Goal: Information Seeking & Learning: Learn about a topic

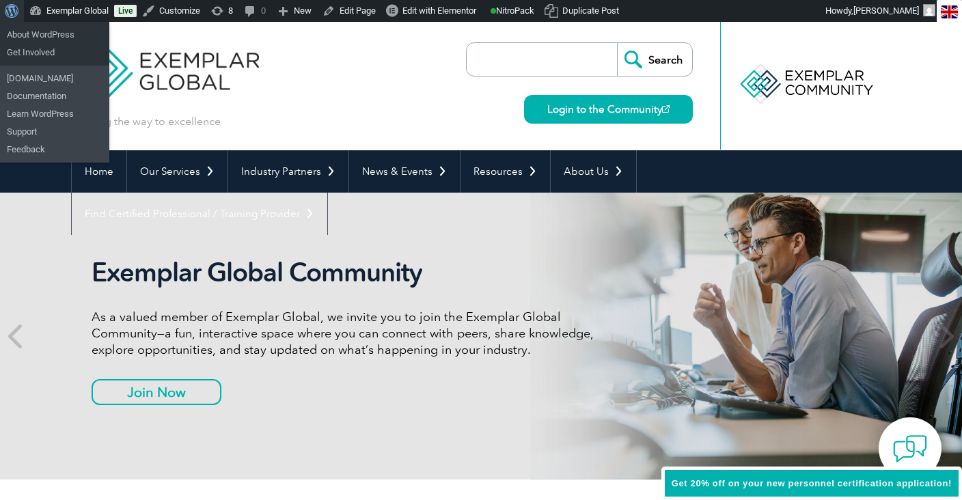
click at [4, 5] on link "About WordPress" at bounding box center [12, 11] width 24 height 22
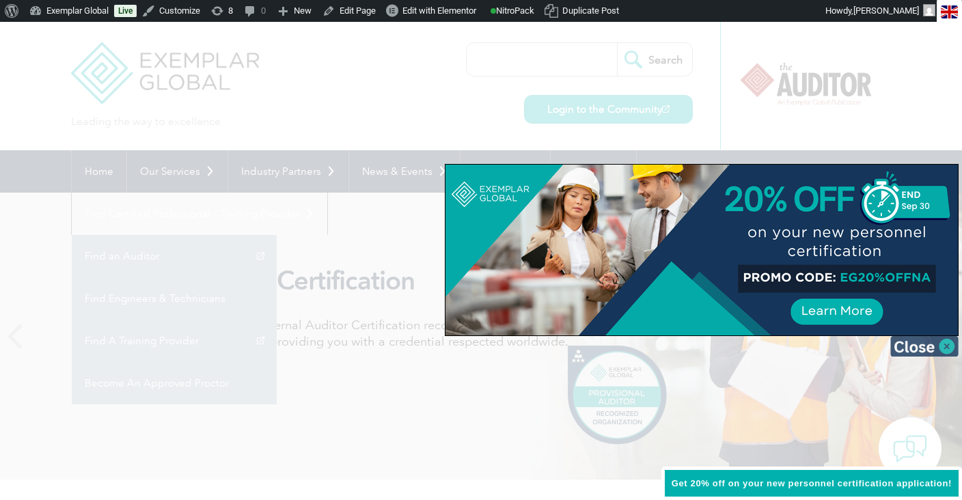
click at [945, 352] on img at bounding box center [925, 346] width 68 height 21
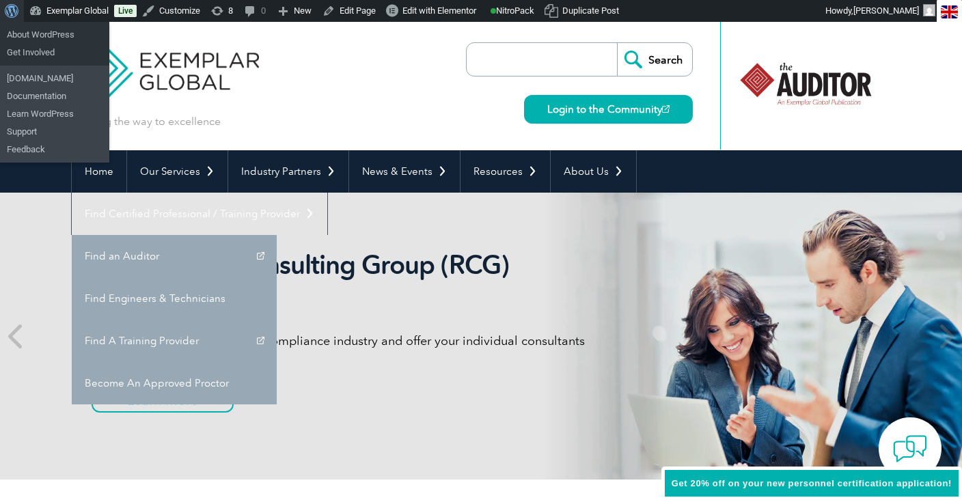
click at [5, 6] on span "Toolbar" at bounding box center [10, 9] width 10 height 19
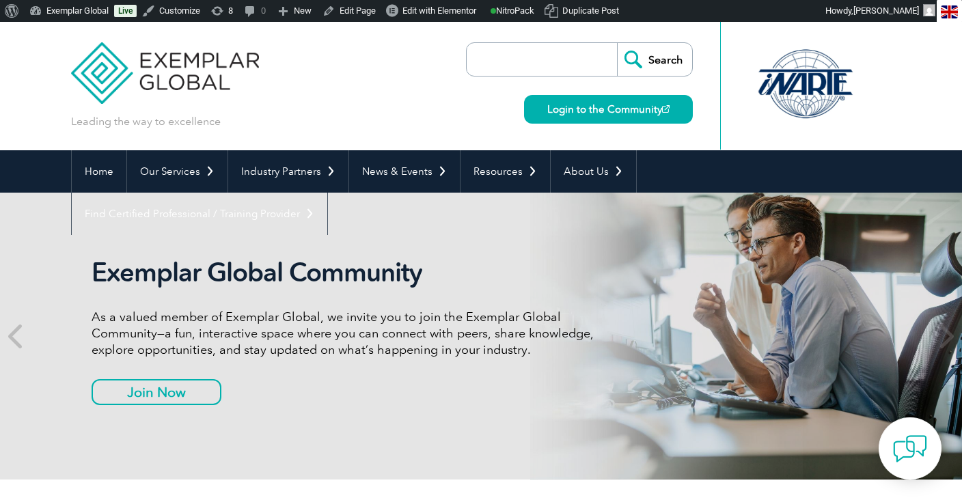
click at [566, 55] on input "search" at bounding box center [546, 59] width 144 height 33
type input "hub"
click at [617, 43] on input "Search" at bounding box center [654, 59] width 75 height 33
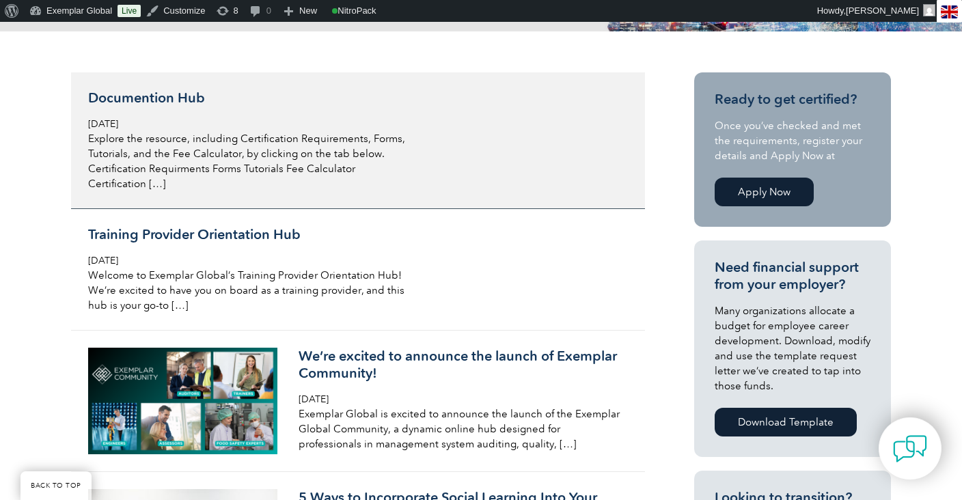
scroll to position [327, 0]
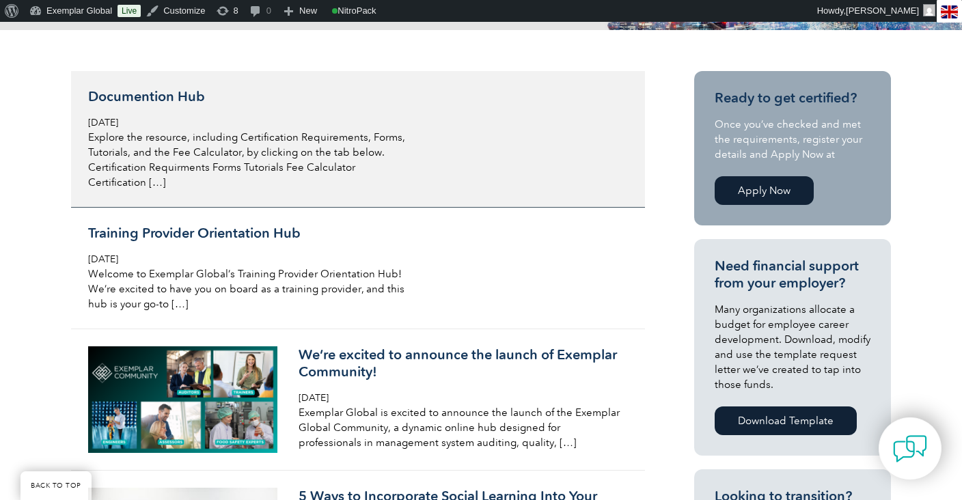
click at [161, 96] on h3 "Documention Hub" at bounding box center [250, 96] width 324 height 17
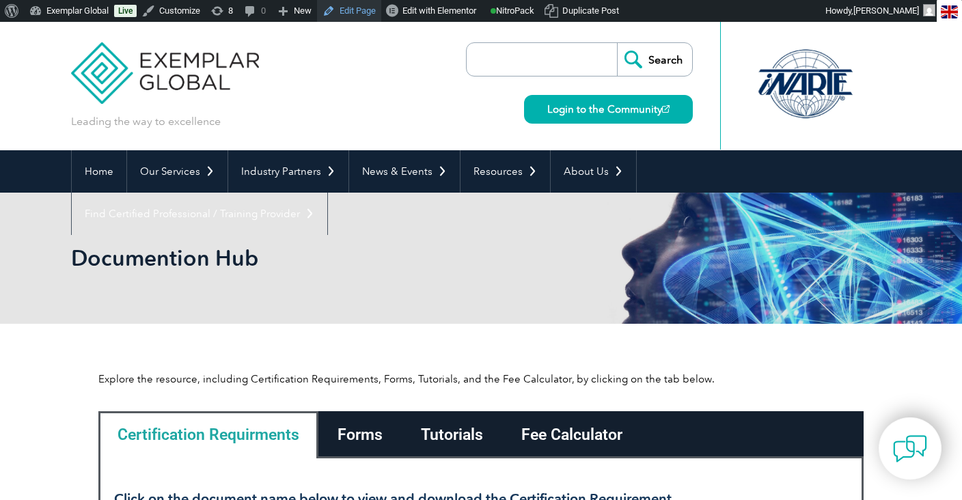
click at [361, 10] on link "Edit Page" at bounding box center [349, 11] width 64 height 22
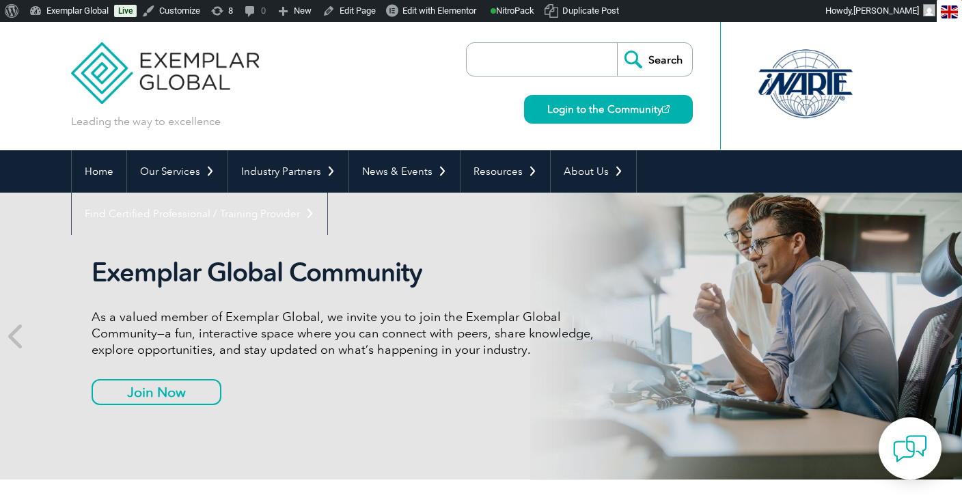
click at [519, 54] on input "search" at bounding box center [546, 59] width 144 height 33
type input "hub"
click at [617, 43] on input "Search" at bounding box center [654, 59] width 75 height 33
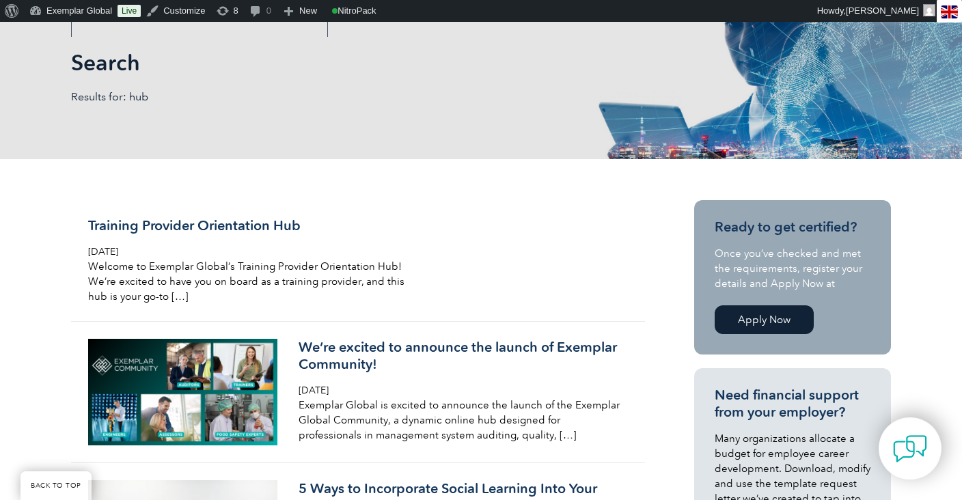
scroll to position [159, 0]
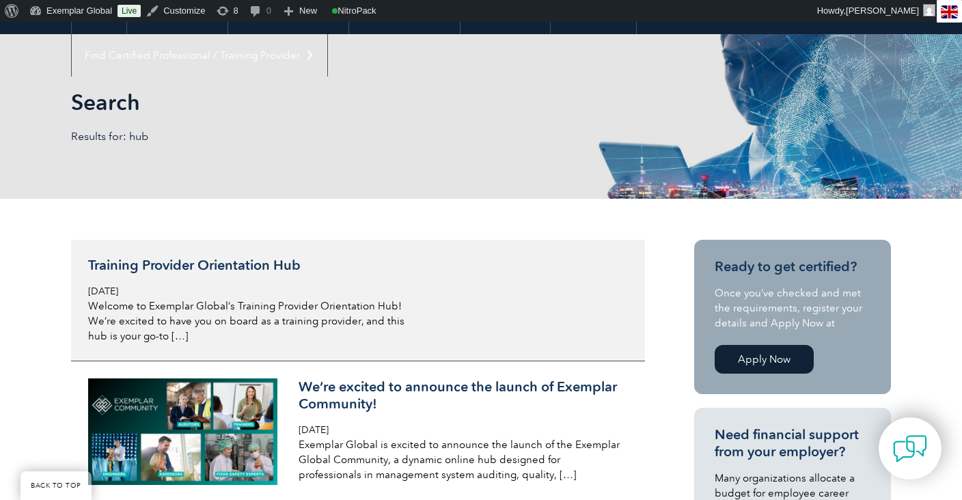
click at [210, 269] on h3 "Training Provider Orientation Hub" at bounding box center [250, 265] width 324 height 17
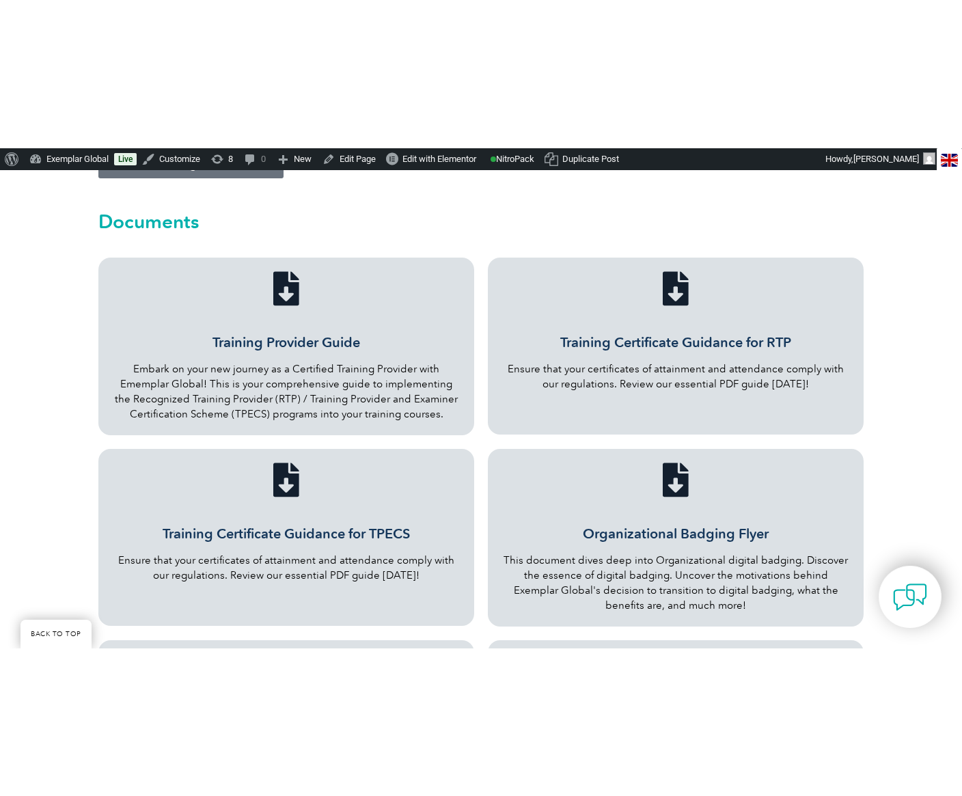
scroll to position [513, 0]
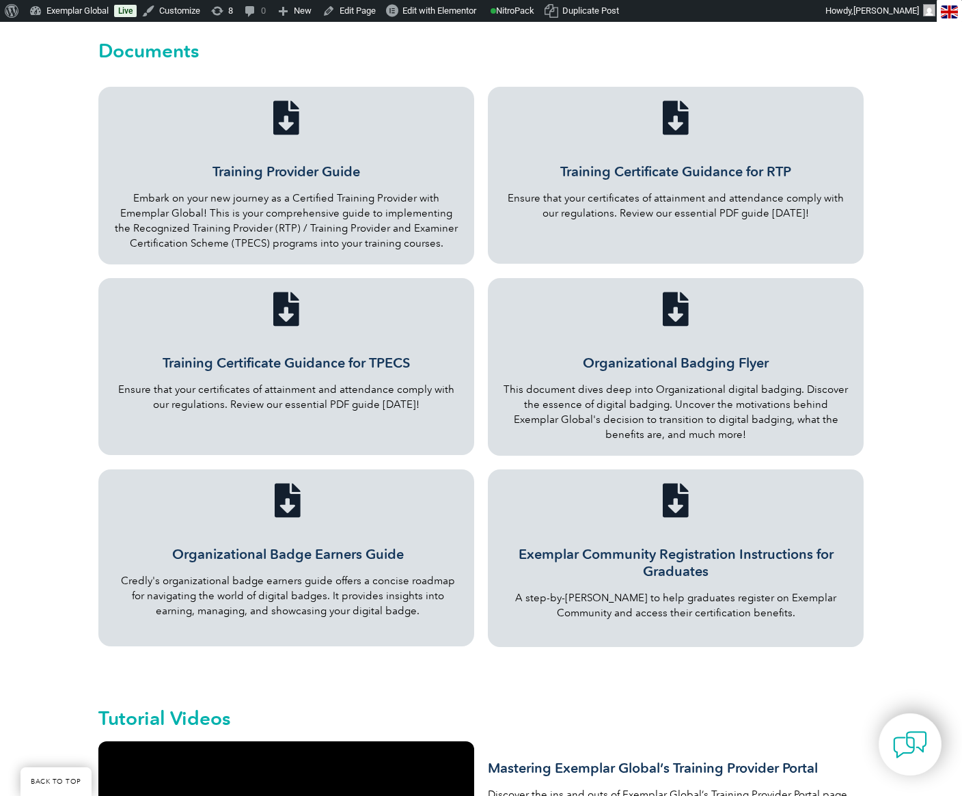
click at [289, 108] on icon "Training Provider Guide" at bounding box center [286, 117] width 34 height 34
click at [688, 163] on link "Training Certificate Guidance for RTP" at bounding box center [676, 171] width 231 height 16
click at [292, 355] on link "Training Certificate Guidance for TPECS" at bounding box center [286, 363] width 247 height 16
click at [675, 483] on icon "Exemplar Community Registration Instructions for Graduates" at bounding box center [676, 500] width 34 height 34
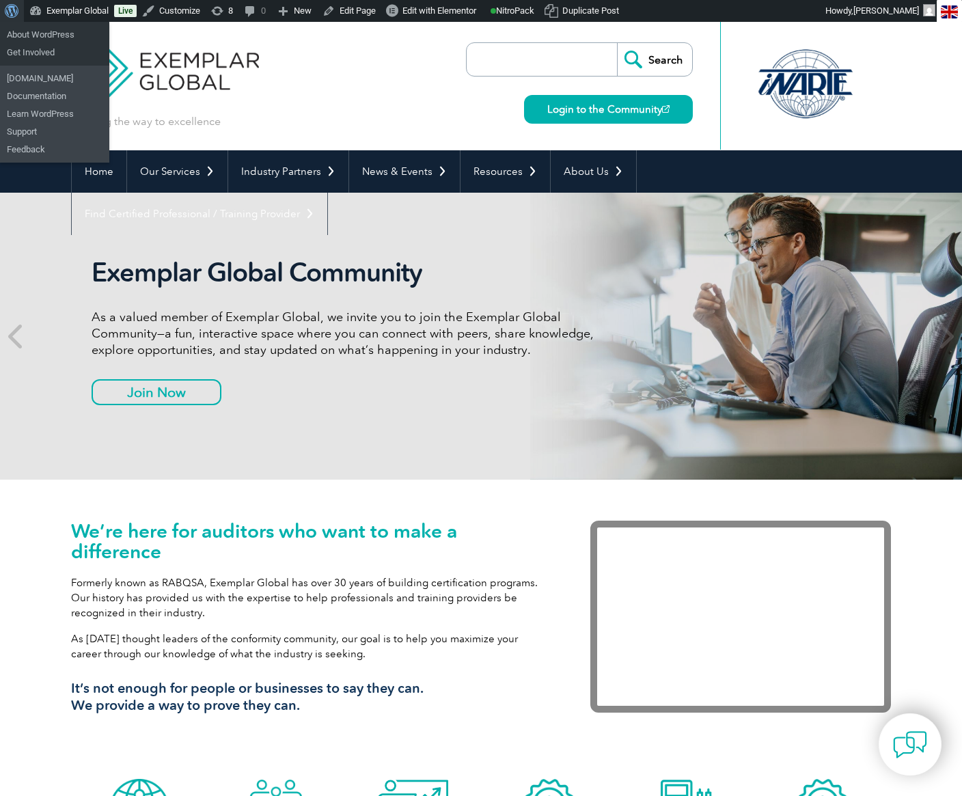
click at [5, 13] on span "Toolbar" at bounding box center [10, 9] width 10 height 19
